Goal: Book appointment/travel/reservation

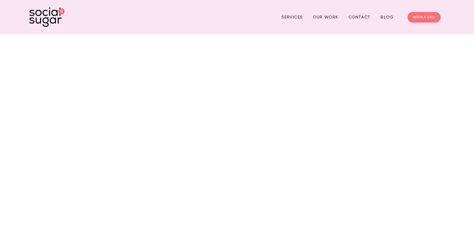
click at [421, 14] on link "BOOK A CALL" at bounding box center [424, 17] width 33 height 11
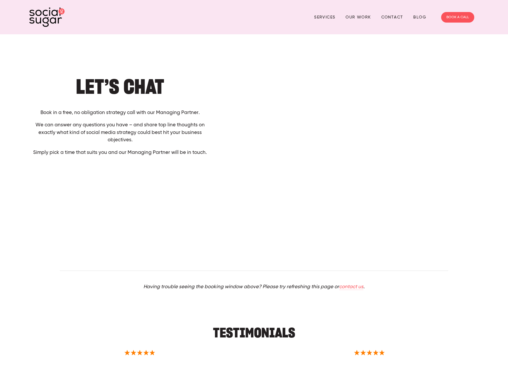
click at [242, 55] on section "Let’s Chat Book in a free, no obligation strategy call with our Managing Partne…" at bounding box center [254, 239] width 508 height 411
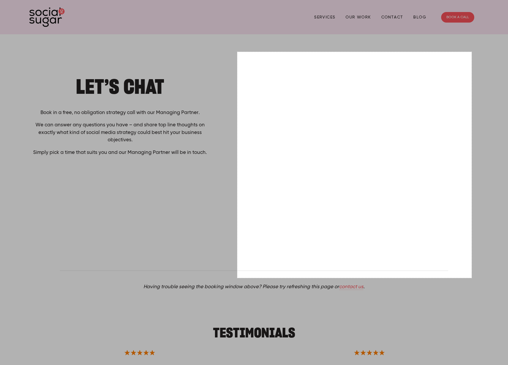
drag, startPoint x: 237, startPoint y: 52, endPoint x: 471, endPoint y: 278, distance: 325.5
click at [471, 227] on div "799 X 771" at bounding box center [254, 272] width 508 height 545
